Goal: Transaction & Acquisition: Book appointment/travel/reservation

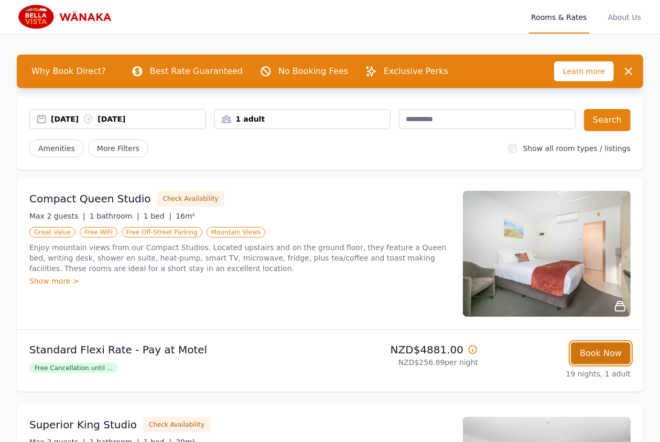
click at [607, 354] on button "Book Now" at bounding box center [601, 353] width 60 height 22
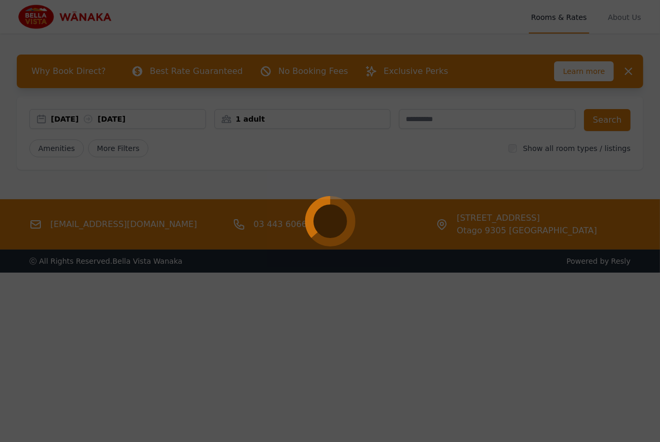
select select "**"
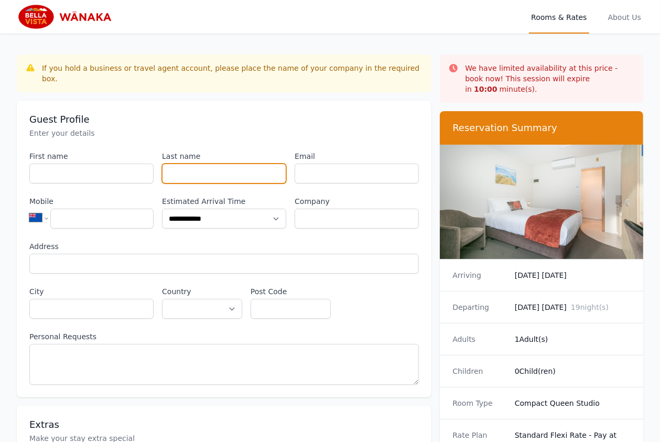
click at [214, 164] on input "Last name" at bounding box center [224, 174] width 124 height 20
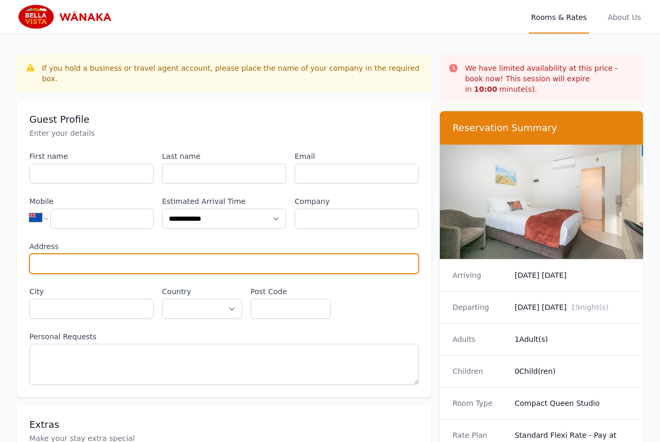
click at [221, 254] on input "Address" at bounding box center [224, 264] width 390 height 20
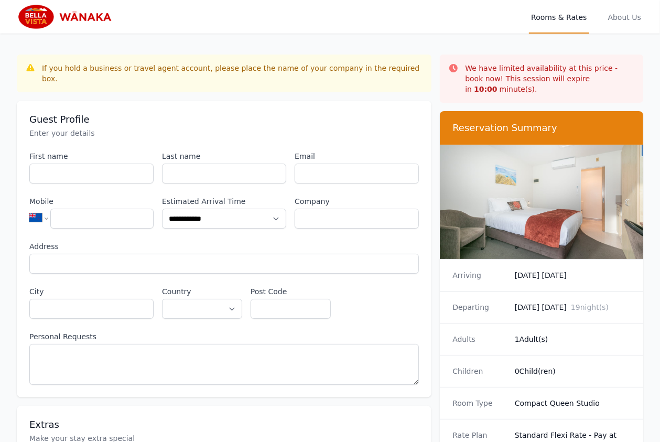
click at [360, 307] on div "**********" at bounding box center [224, 268] width 390 height 234
click at [591, 336] on div "Adults 1 Adult(s)" at bounding box center [541, 339] width 203 height 32
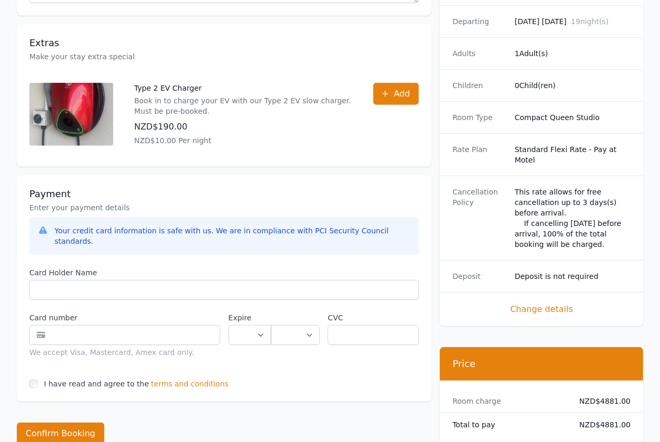
scroll to position [411, 0]
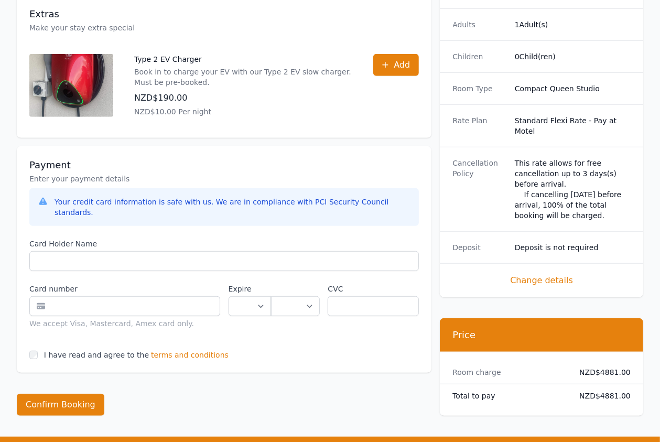
click at [567, 391] on dt "Total to pay" at bounding box center [510, 396] width 116 height 10
click at [195, 350] on span "terms and conditions" at bounding box center [190, 355] width 78 height 10
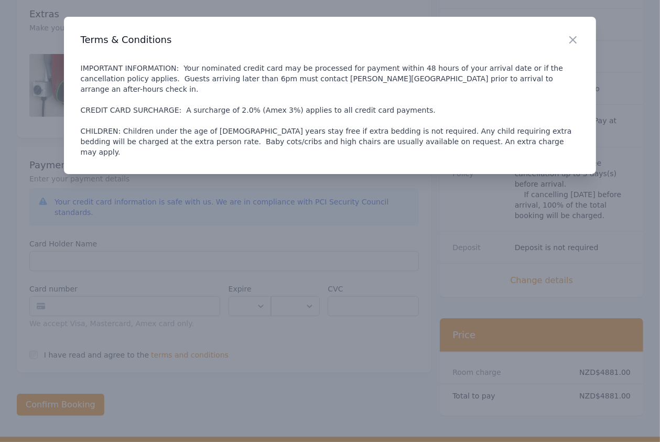
click at [239, 101] on p "IMPORTANT INFORMATION: Your nominated credit card may be processed for payment …" at bounding box center [330, 110] width 499 height 94
copy p "2.0"
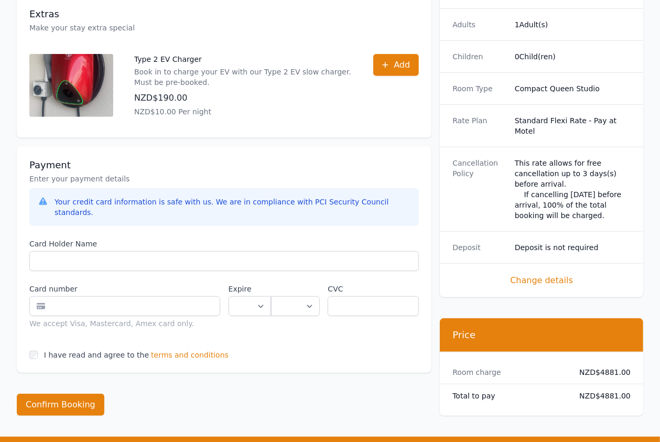
click at [185, 284] on label "Card number" at bounding box center [124, 289] width 191 height 10
click at [547, 384] on div "Total to pay NZD$4881.00" at bounding box center [541, 395] width 203 height 23
click at [615, 391] on dd "NZD$4881.00" at bounding box center [604, 396] width 54 height 10
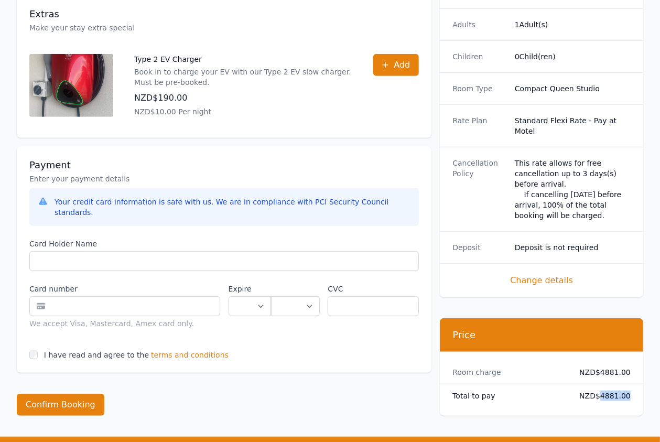
copy dd "4881.00"
click at [589, 289] on div "We have limited availability at this price - book now! This session will expire…" at bounding box center [541, 78] width 203 height 676
click at [548, 391] on dt "Total to pay" at bounding box center [510, 396] width 116 height 10
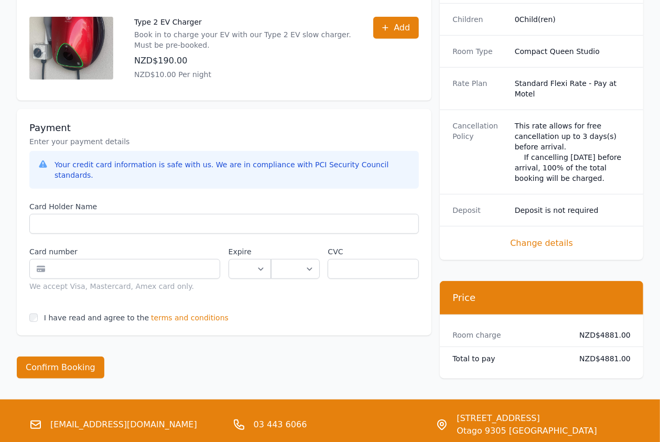
scroll to position [451, 0]
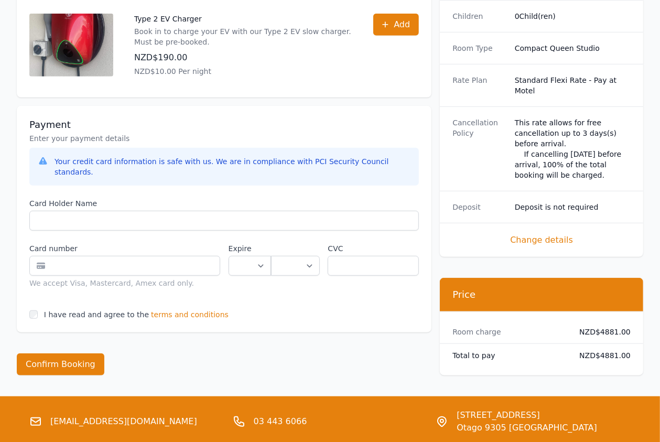
click at [572, 344] on div "Total to pay NZD$4881.00" at bounding box center [541, 355] width 203 height 23
